Goal: Information Seeking & Learning: Learn about a topic

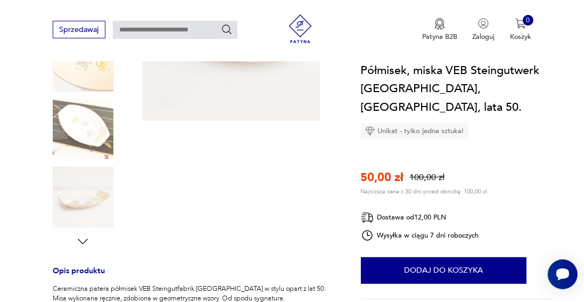
click at [84, 234] on icon "button" at bounding box center [83, 241] width 14 height 14
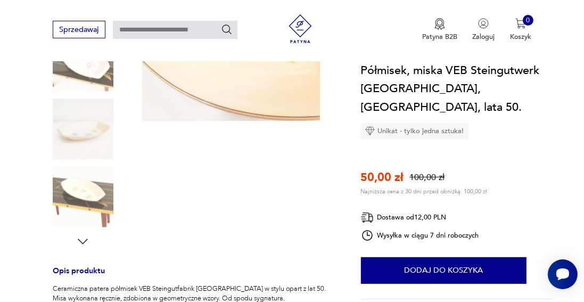
click at [84, 234] on icon "button" at bounding box center [83, 241] width 14 height 14
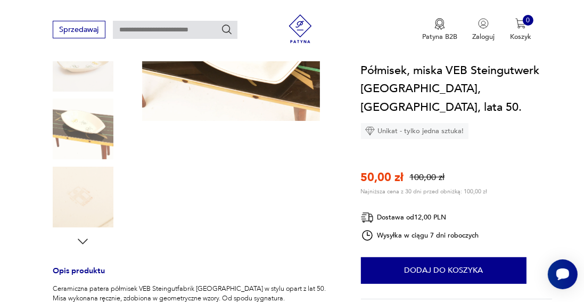
click at [84, 234] on icon "button" at bounding box center [83, 241] width 14 height 14
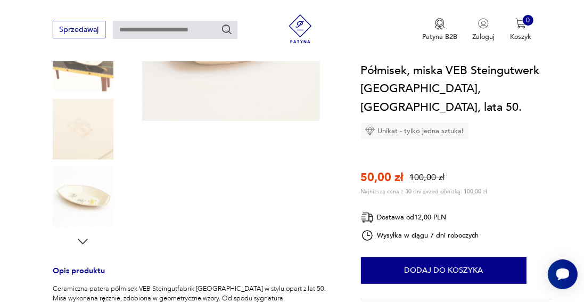
click at [81, 135] on img at bounding box center [83, 129] width 61 height 61
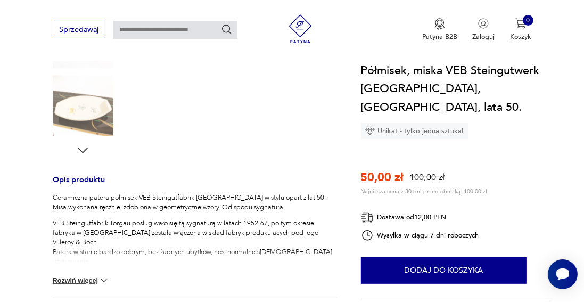
scroll to position [324, 0]
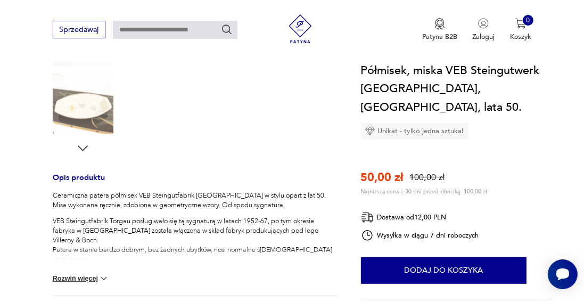
click at [87, 273] on button "Rozwiń więcej" at bounding box center [81, 278] width 57 height 11
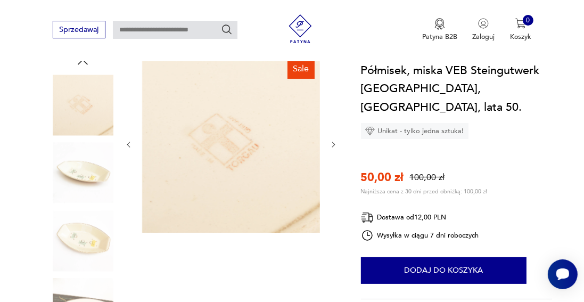
scroll to position [95, 0]
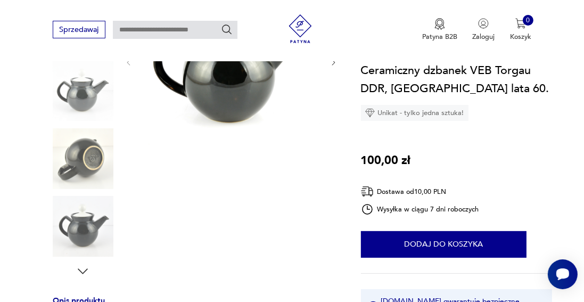
scroll to position [194, 0]
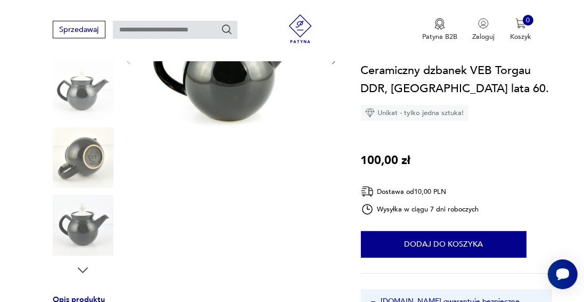
click at [85, 158] on img at bounding box center [83, 157] width 61 height 61
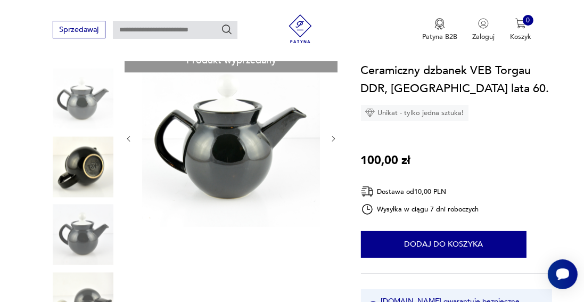
scroll to position [116, 0]
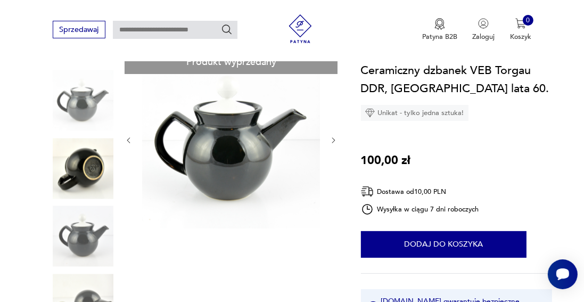
click at [86, 163] on img at bounding box center [83, 168] width 61 height 61
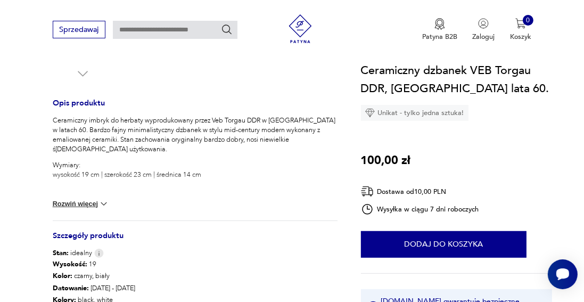
scroll to position [397, 0]
